Goal: Contribute content: Add original content to the website for others to see

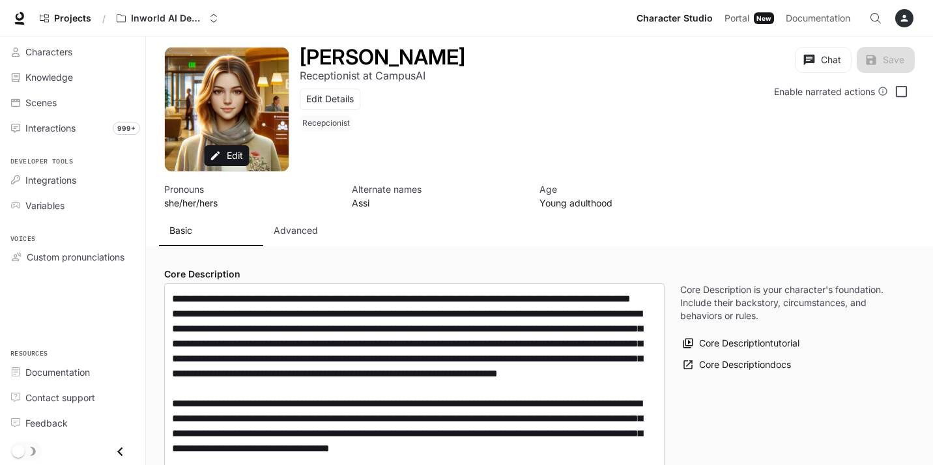
type input "**********"
click at [42, 48] on span "Characters" at bounding box center [48, 52] width 47 height 14
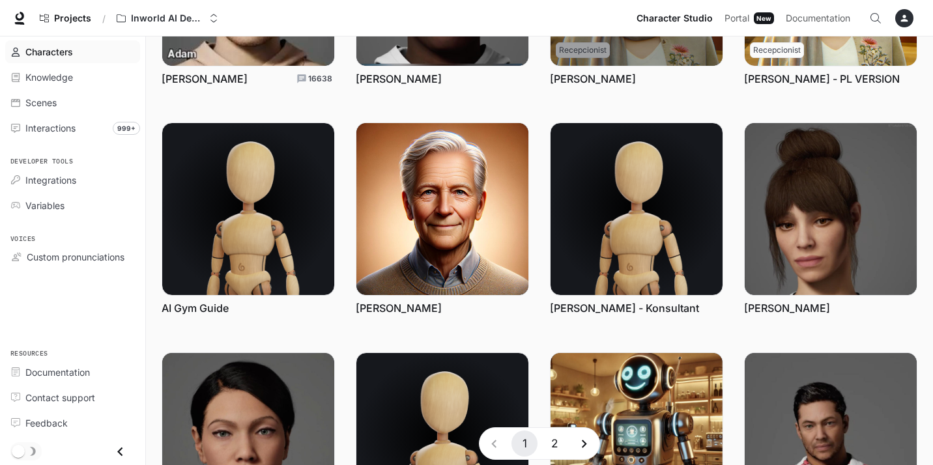
scroll to position [361, 0]
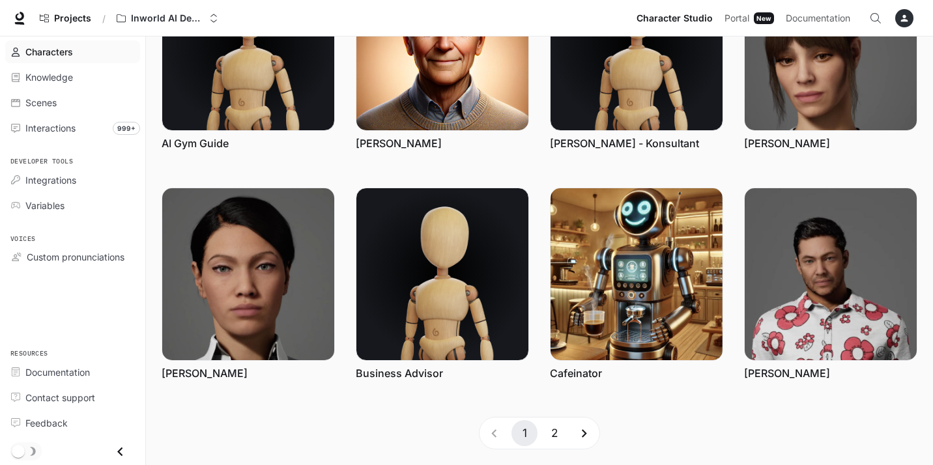
click at [558, 431] on button "2" at bounding box center [555, 433] width 26 height 26
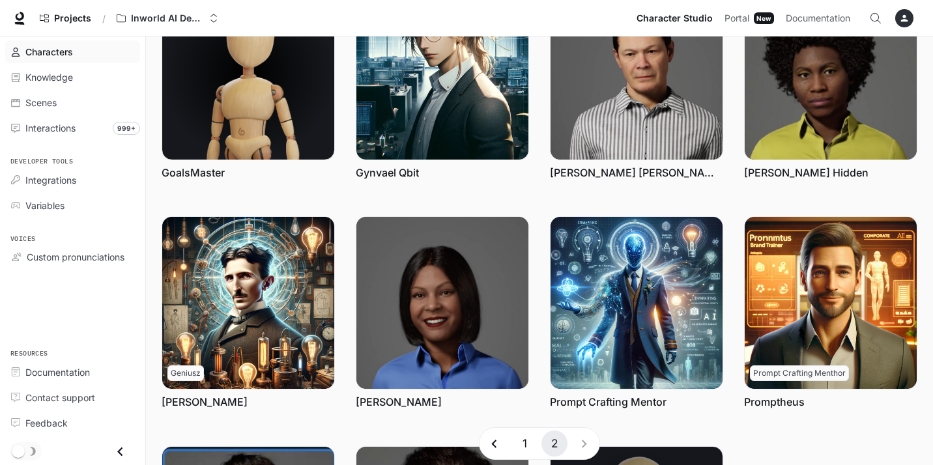
scroll to position [0, 0]
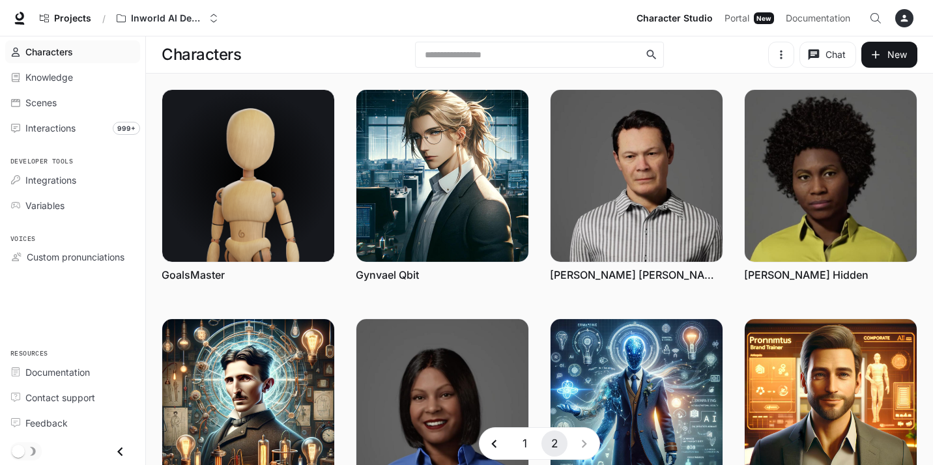
click at [523, 444] on button "1" at bounding box center [525, 444] width 26 height 26
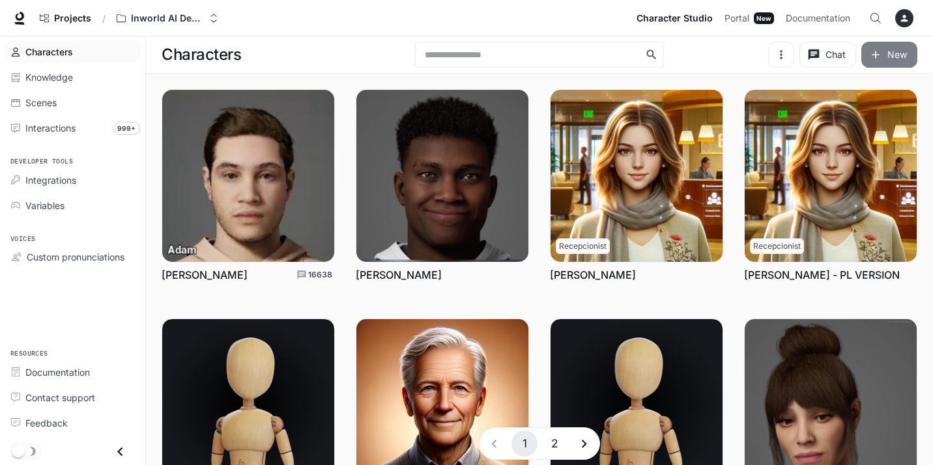
click at [892, 57] on button "New" at bounding box center [890, 55] width 56 height 26
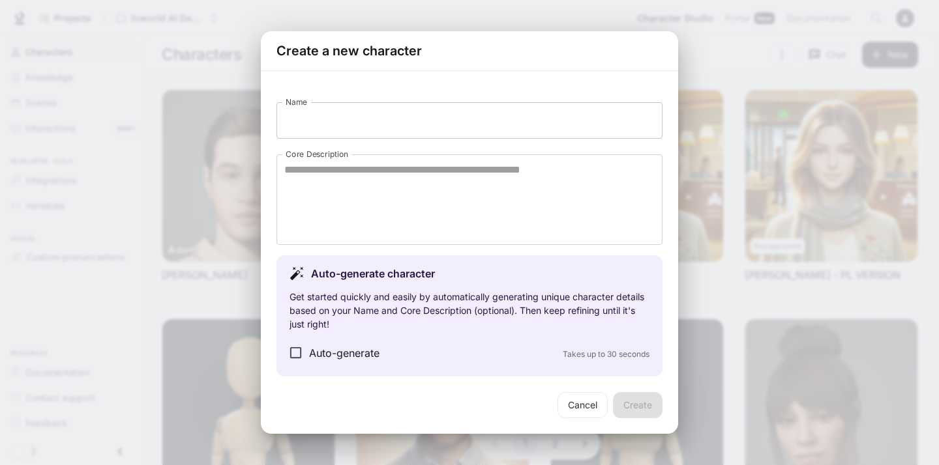
click at [444, 119] on input "Name" at bounding box center [469, 120] width 386 height 36
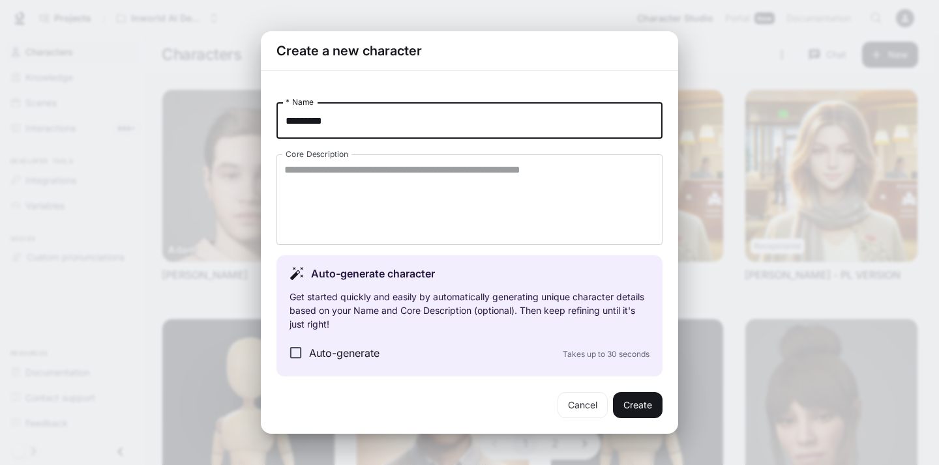
type input "*********"
click at [637, 407] on button "Create" at bounding box center [638, 405] width 50 height 26
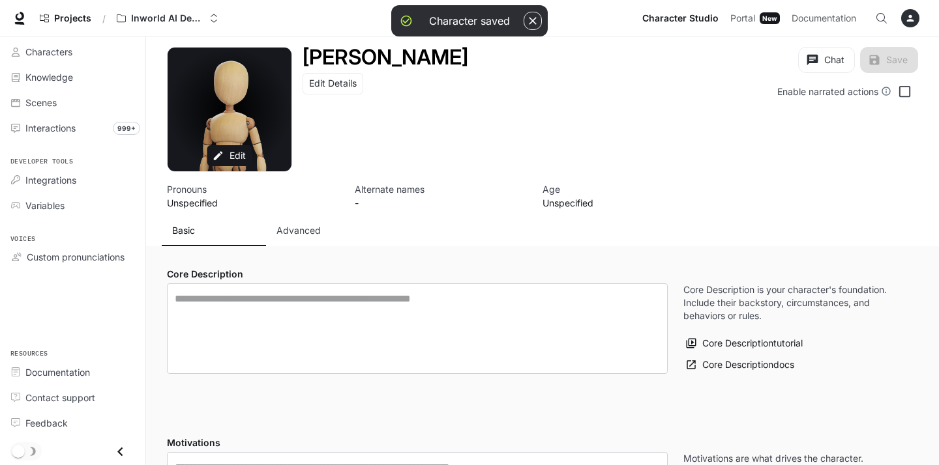
type input "**********"
type input "*"
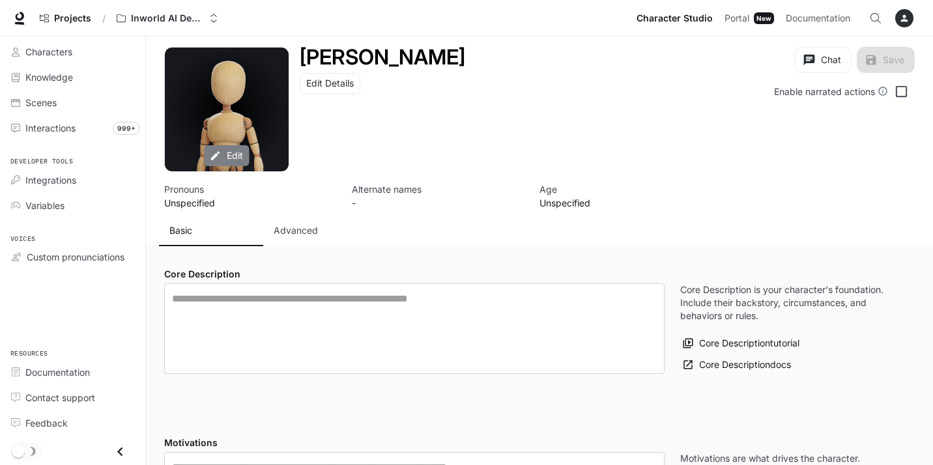
click at [229, 153] on button "Edit" at bounding box center [227, 156] width 45 height 22
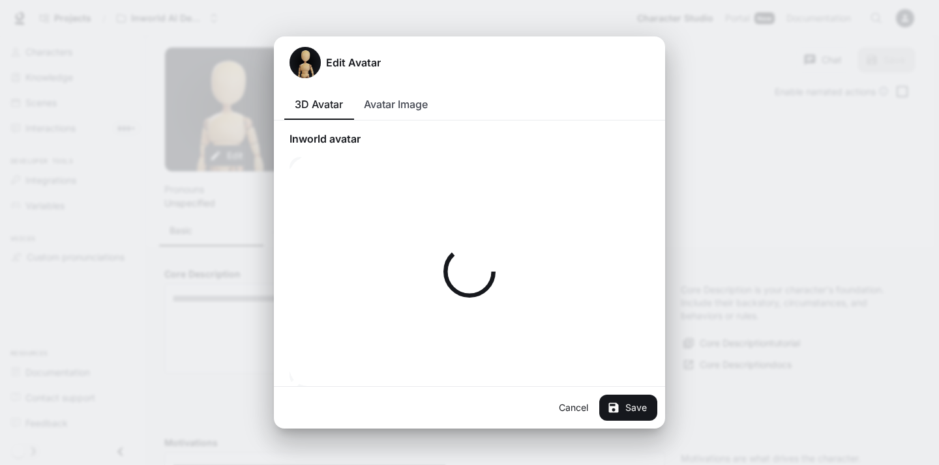
click at [403, 115] on button "Avatar Image" at bounding box center [395, 104] width 85 height 31
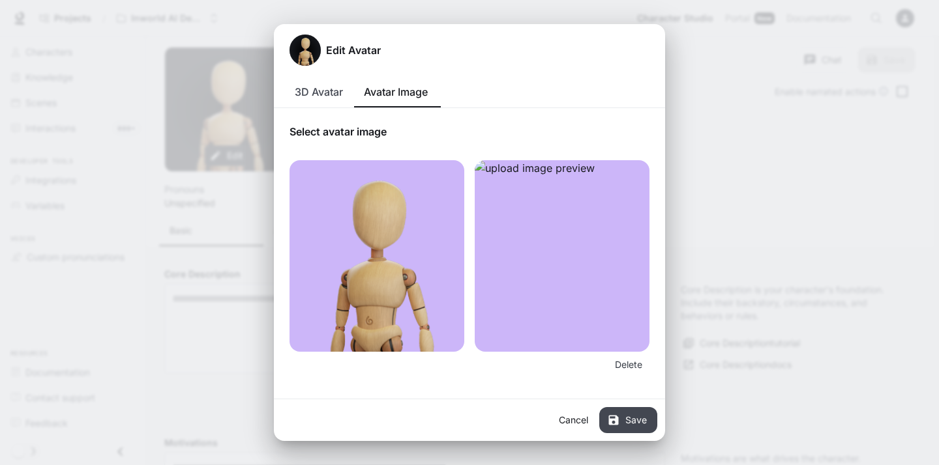
click at [633, 426] on button "Save" at bounding box center [628, 420] width 58 height 26
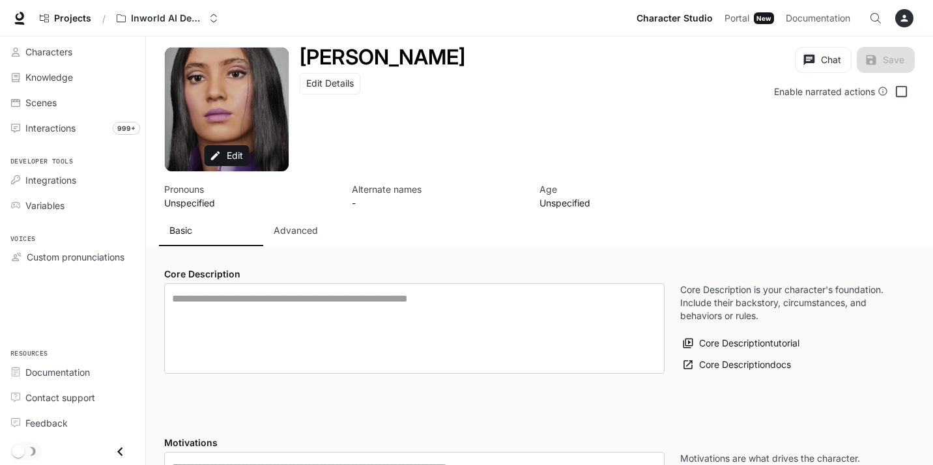
click at [304, 237] on button "Advanced" at bounding box center [315, 230] width 104 height 31
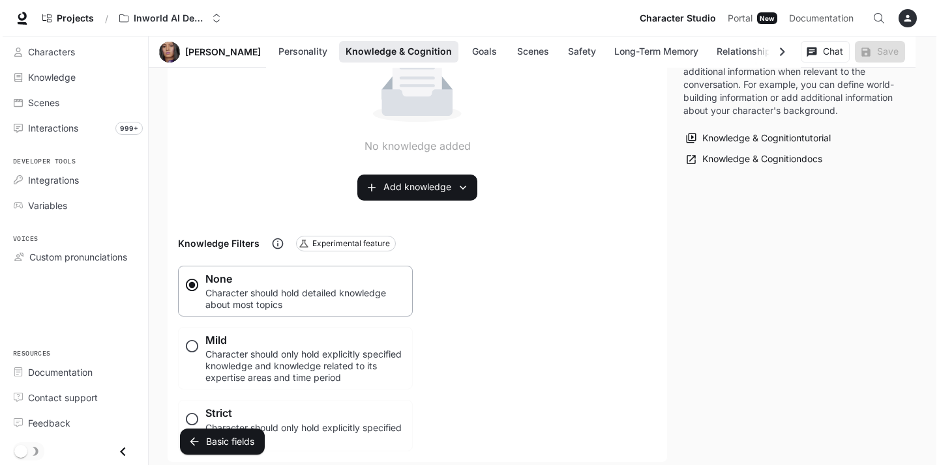
scroll to position [808, 0]
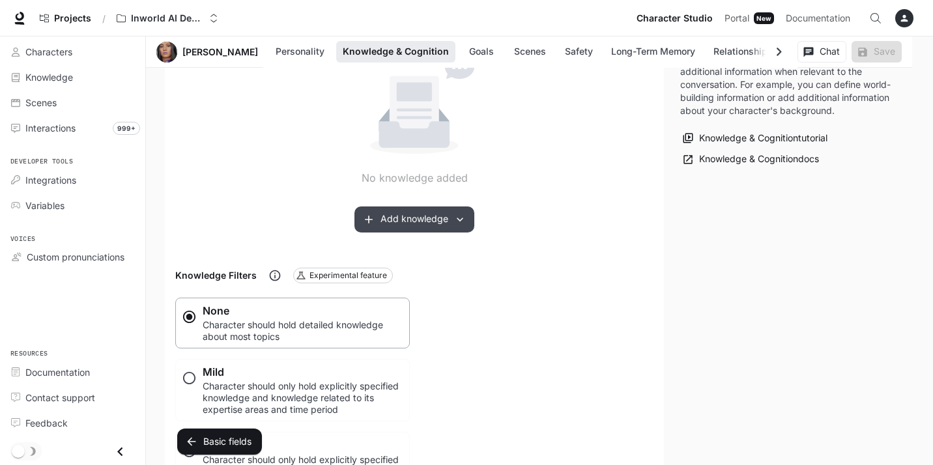
click at [442, 211] on button "Add knowledge" at bounding box center [415, 220] width 120 height 26
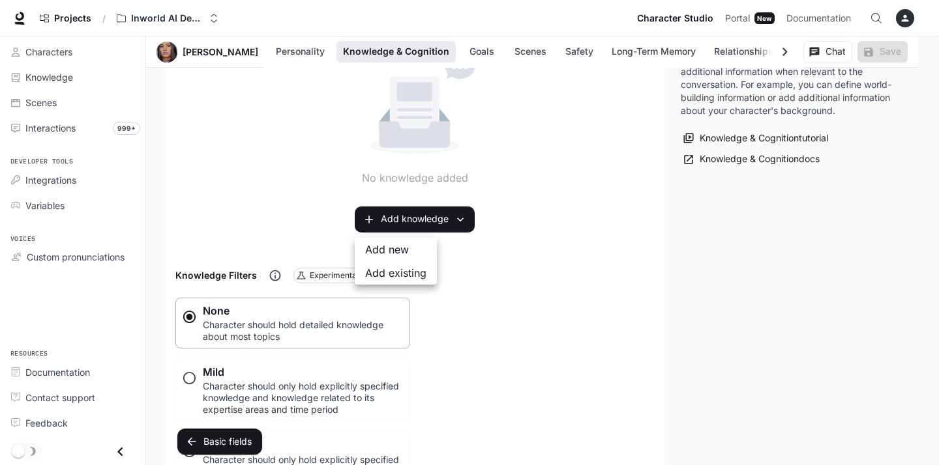
click at [394, 256] on li "Add new" at bounding box center [396, 249] width 82 height 23
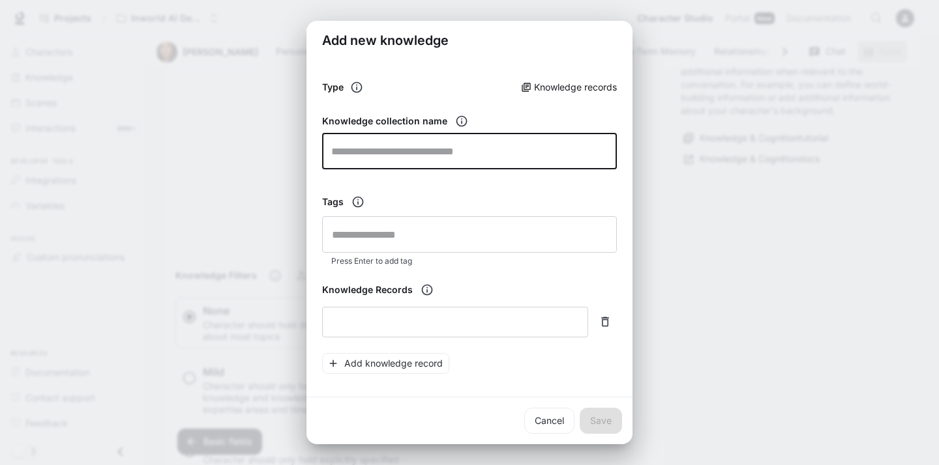
click at [418, 145] on input "text" at bounding box center [469, 151] width 295 height 36
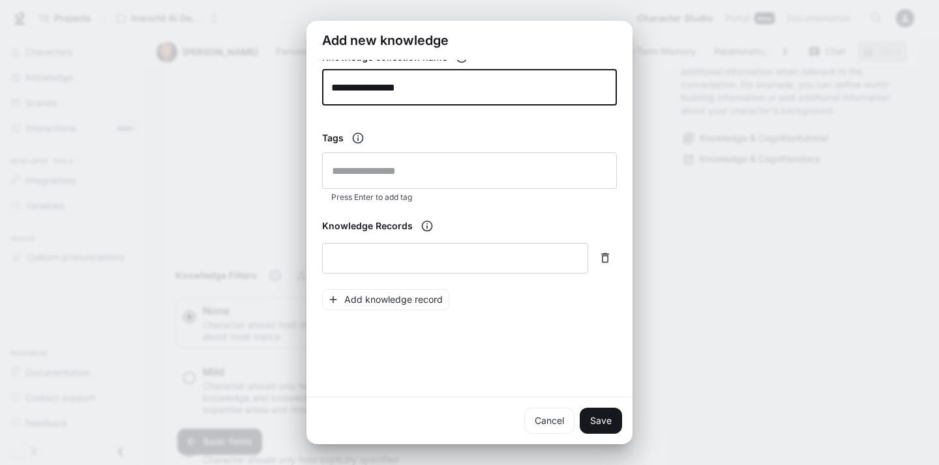
scroll to position [72, 0]
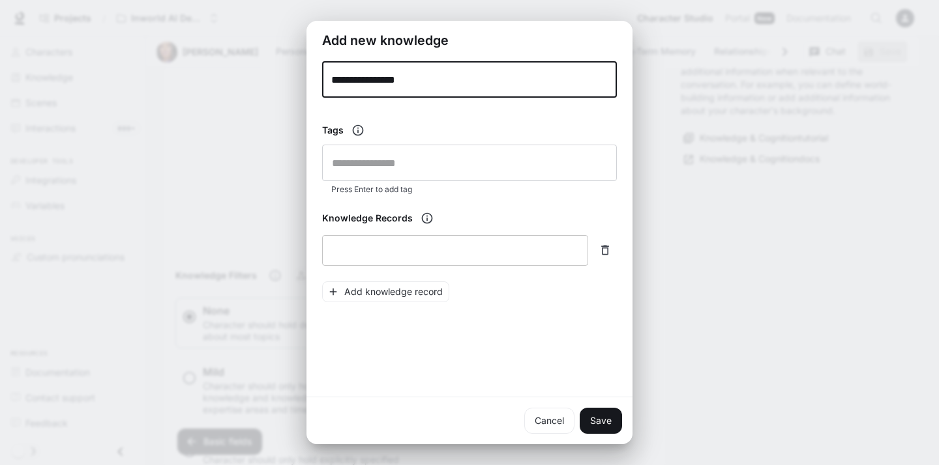
type input "**********"
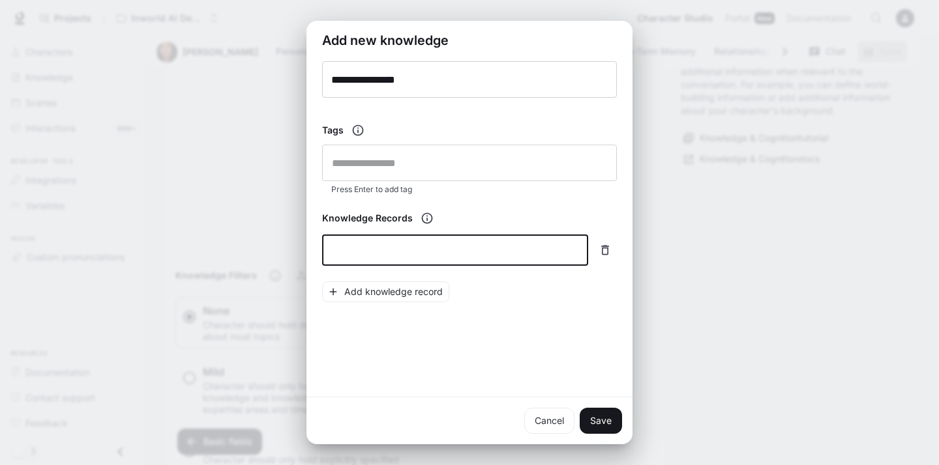
click at [478, 246] on textarea at bounding box center [455, 250] width 250 height 15
